Goal: Information Seeking & Learning: Understand process/instructions

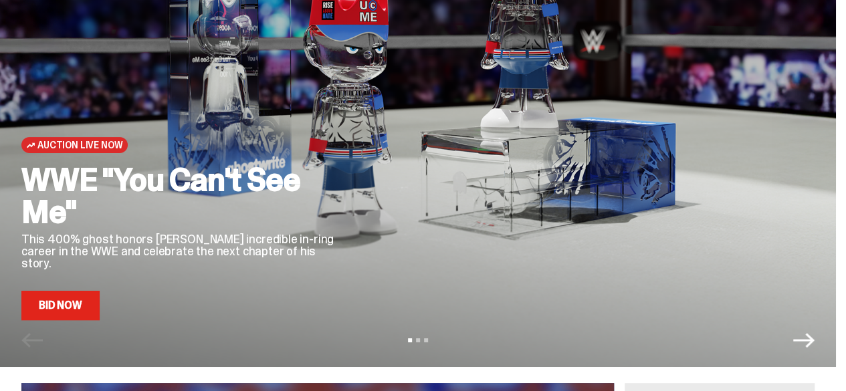
scroll to position [122, 0]
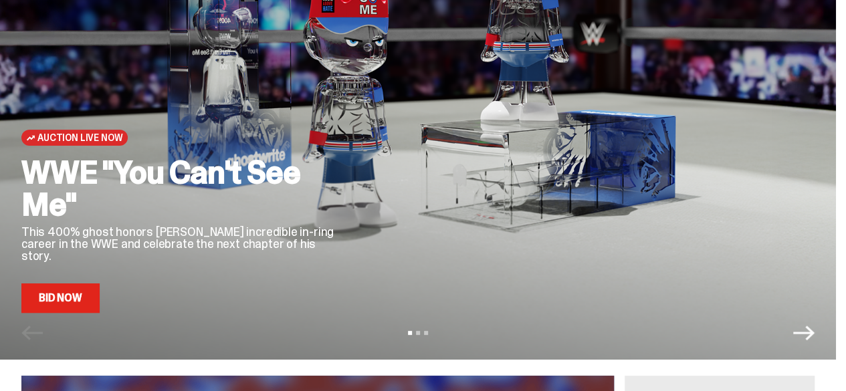
click at [814, 332] on icon "Next" at bounding box center [803, 332] width 21 height 21
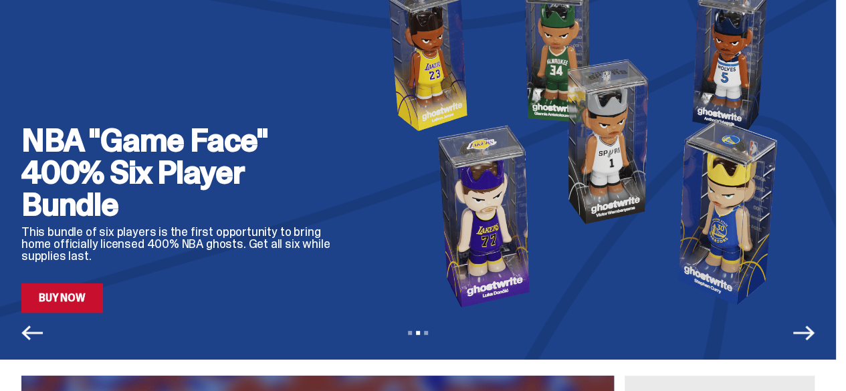
click at [814, 332] on icon "Next" at bounding box center [803, 332] width 21 height 21
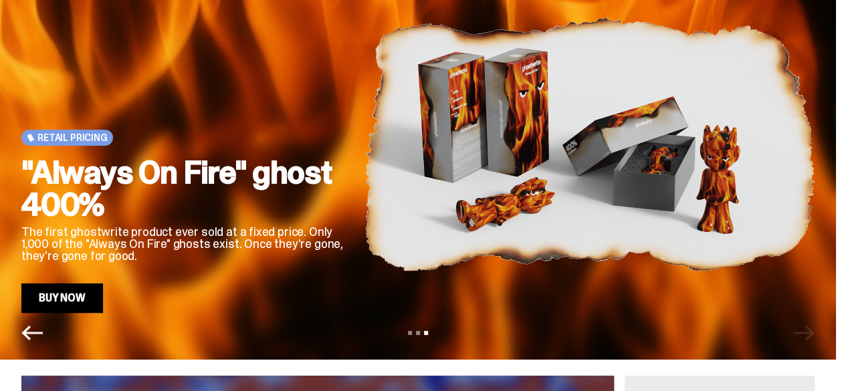
click at [818, 332] on div "View slide 1 View slide 2 View slide 3" at bounding box center [418, 332] width 836 height 21
click at [25, 332] on icon "Previous" at bounding box center [31, 332] width 21 height 21
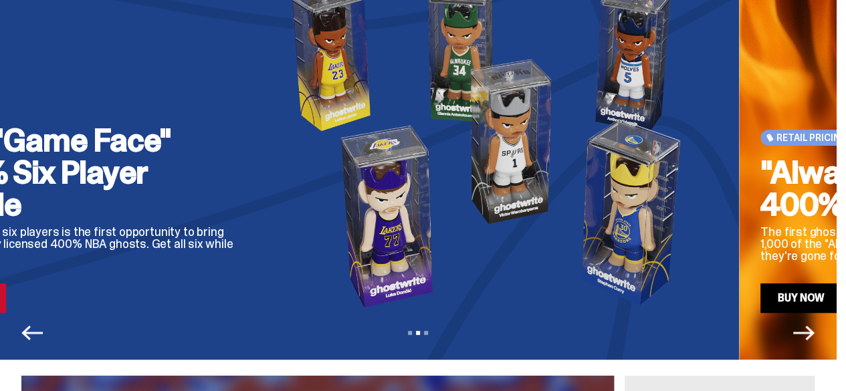
click at [25, 332] on icon "Previous" at bounding box center [31, 332] width 21 height 21
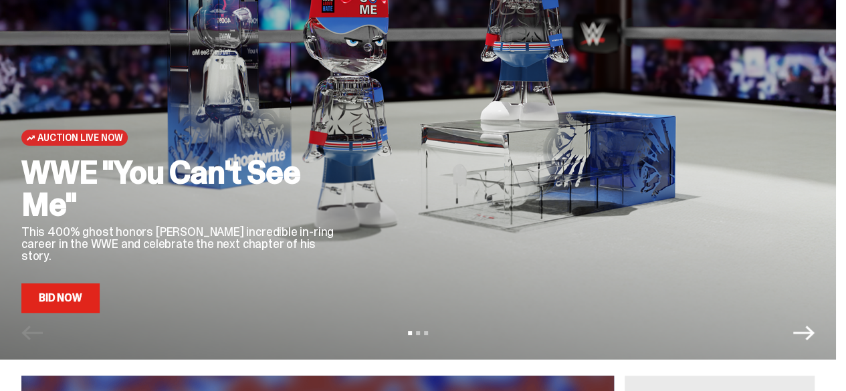
click at [322, 132] on div "Auction Live Now WWE "You Can't See Me" This 400% ghost honors [PERSON_NAME] in…" at bounding box center [182, 144] width 322 height 338
click at [82, 293] on link "Bid Now" at bounding box center [60, 297] width 78 height 29
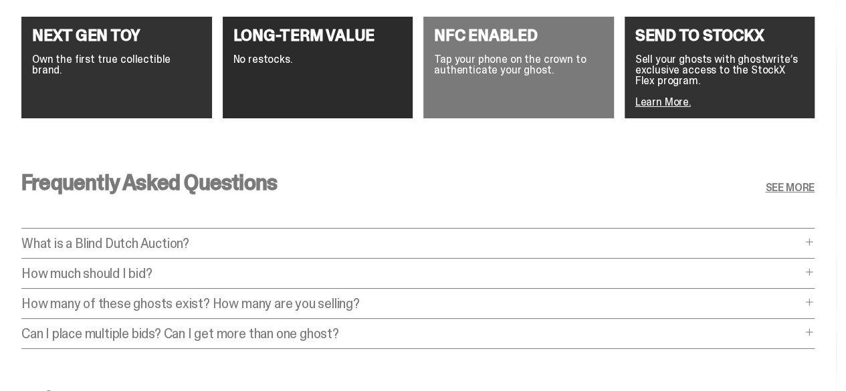
scroll to position [2559, 0]
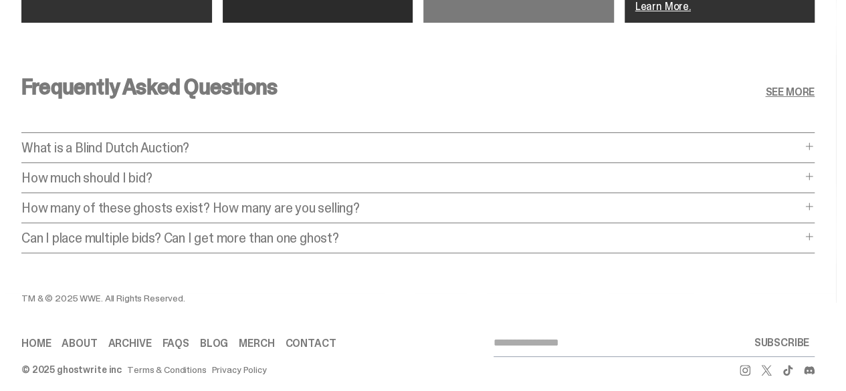
click at [725, 120] on div "Frequently Asked Questions SEE MORE What is a Blind Dutch Auction? What is a Bl…" at bounding box center [418, 168] width 836 height 249
click at [715, 141] on p "What is a Blind Dutch Auction?" at bounding box center [411, 147] width 780 height 13
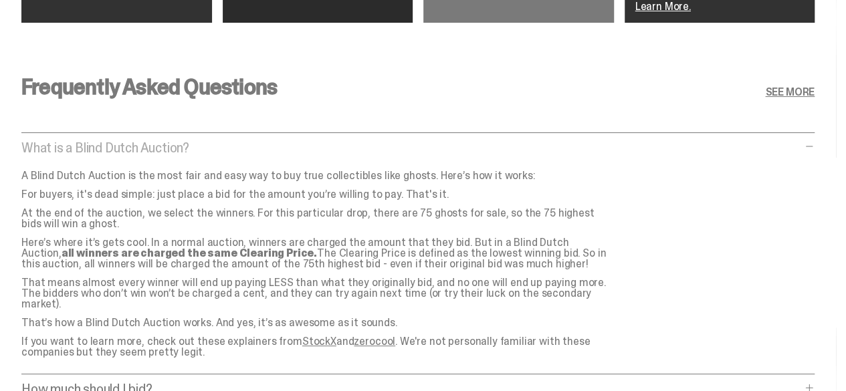
scroll to position [2760, 0]
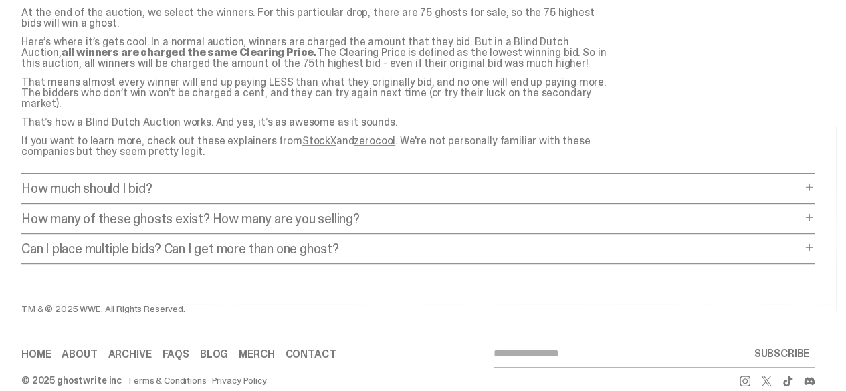
click at [186, 349] on link "FAQs" at bounding box center [175, 354] width 27 height 11
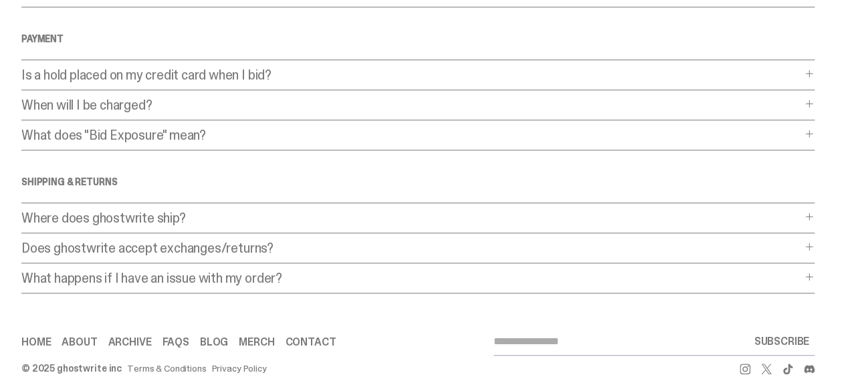
scroll to position [472, 0]
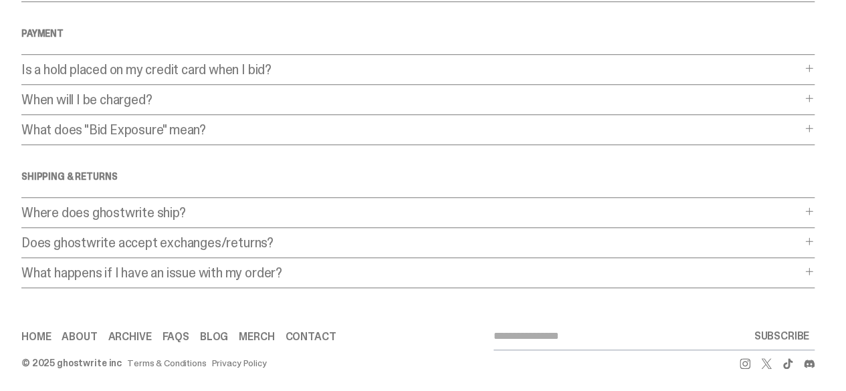
click at [167, 215] on p "Where does ghostwrite ship?" at bounding box center [411, 212] width 780 height 13
